Goal: Obtain resource: Download file/media

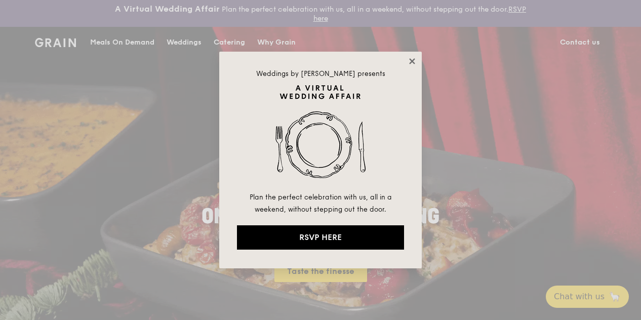
click at [413, 59] on icon at bounding box center [412, 61] width 6 height 6
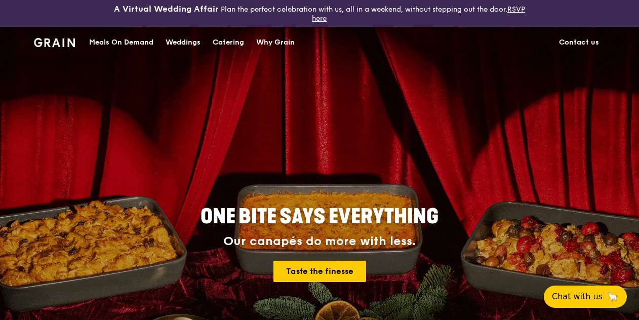
click at [223, 44] on div "Catering" at bounding box center [228, 42] width 31 height 30
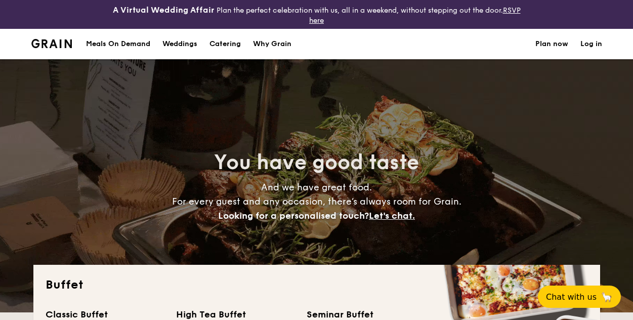
select select
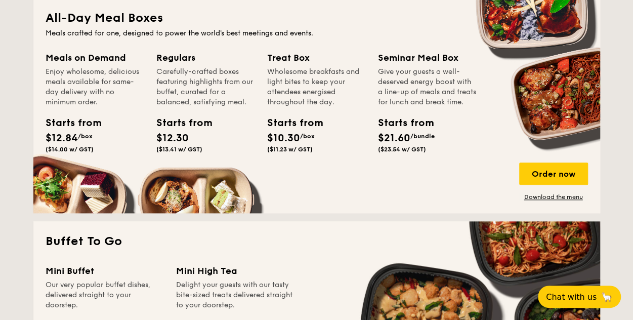
scroll to position [506, 0]
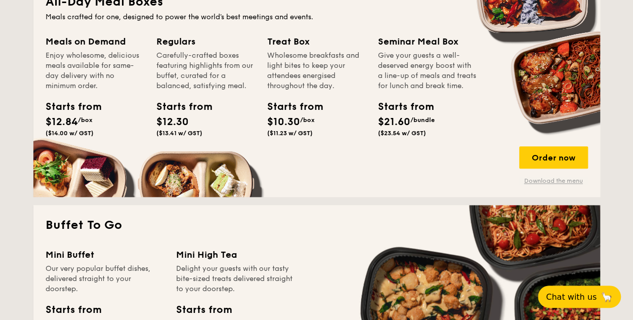
click at [533, 180] on link "Download the menu" at bounding box center [553, 181] width 69 height 8
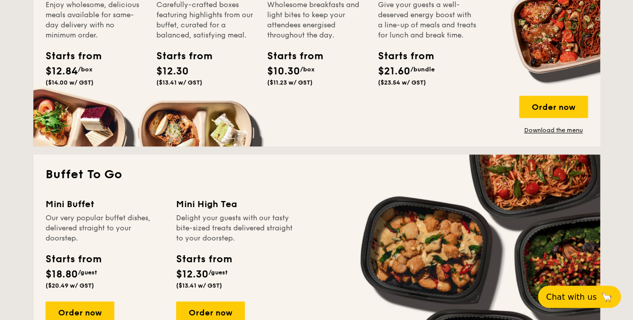
scroll to position [708, 0]
